Goal: Find specific page/section: Find specific page/section

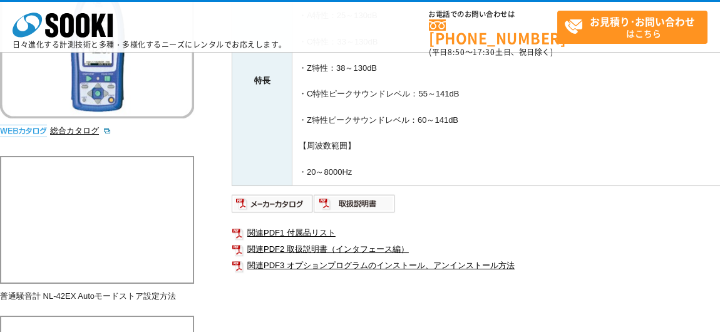
scroll to position [313, 0]
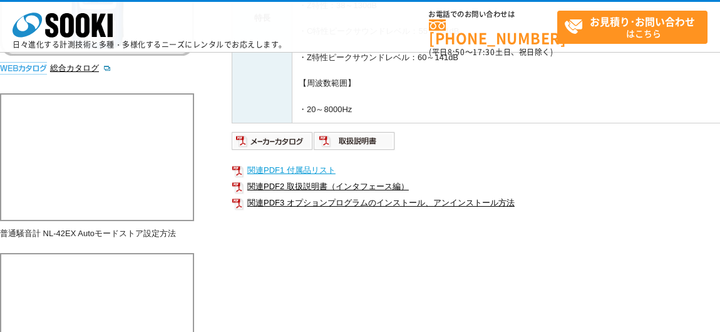
click at [294, 165] on link "関連PDF1 付属品リスト" at bounding box center [482, 170] width 501 height 16
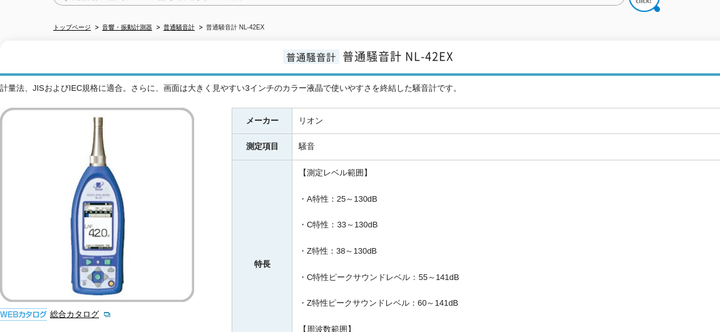
scroll to position [0, 0]
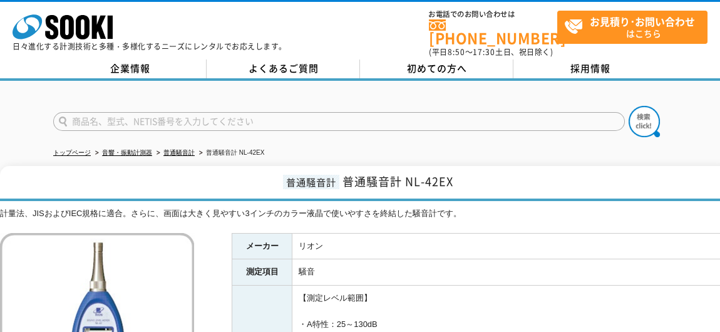
click at [257, 112] on input "text" at bounding box center [338, 121] width 571 height 19
type input "NL-42"
click at [631, 108] on img at bounding box center [643, 121] width 31 height 31
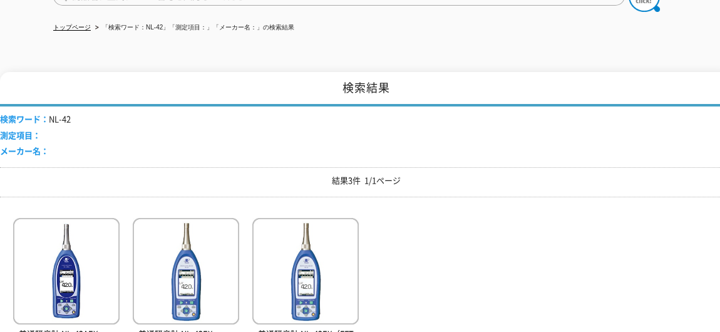
scroll to position [187, 0]
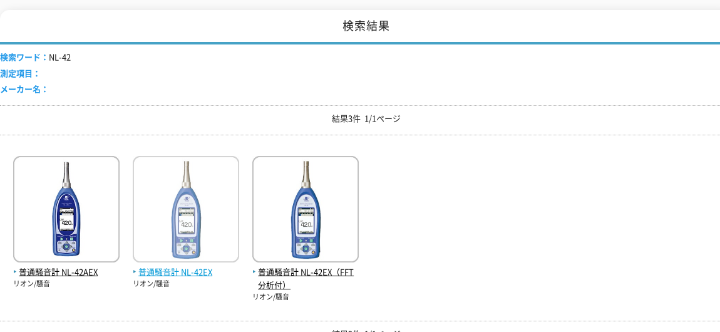
click at [225, 203] on img at bounding box center [186, 211] width 106 height 110
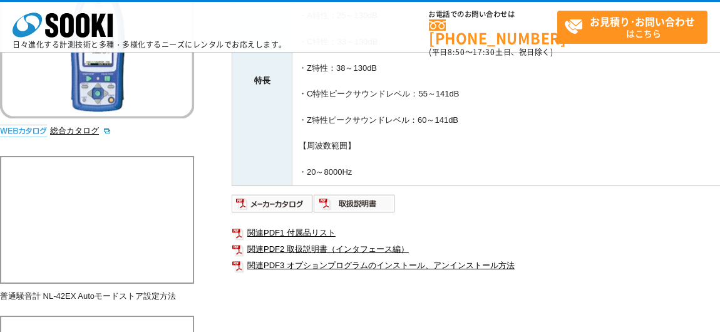
scroll to position [501, 0]
